Goal: Task Accomplishment & Management: Use online tool/utility

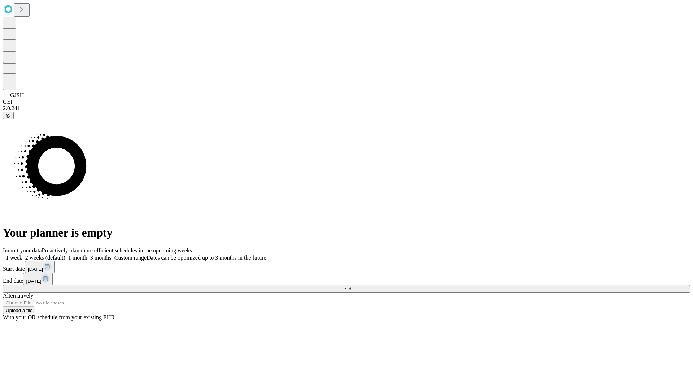
click at [352, 286] on span "Fetch" at bounding box center [347, 288] width 12 height 5
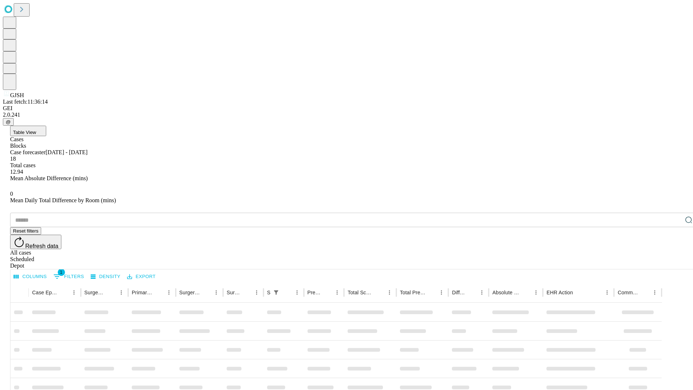
click at [675, 263] on div "Depot" at bounding box center [354, 266] width 688 height 7
